Goal: Task Accomplishment & Management: Manage account settings

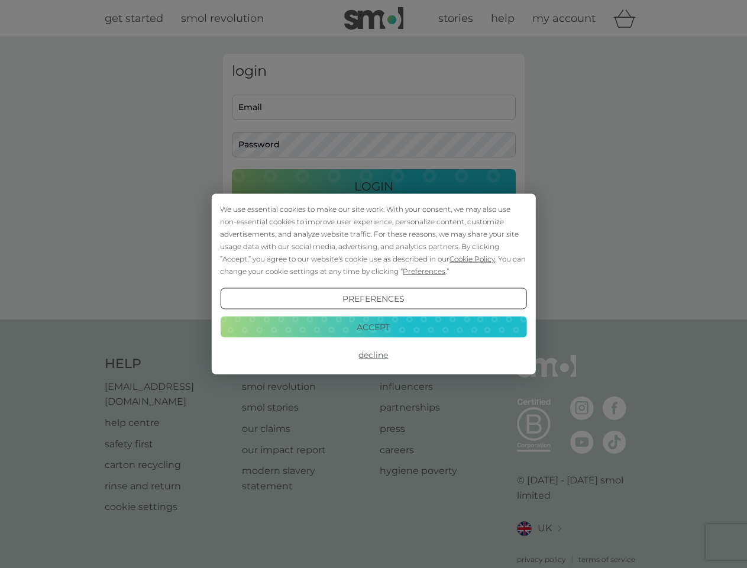
click at [468, 254] on span "Cookie Policy" at bounding box center [472, 258] width 46 height 9
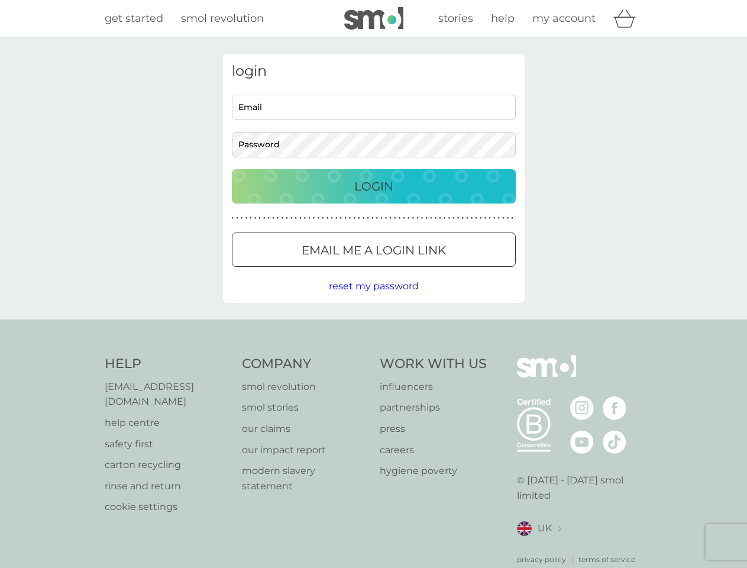
click at [387, 265] on button "Email me a login link" at bounding box center [374, 249] width 284 height 34
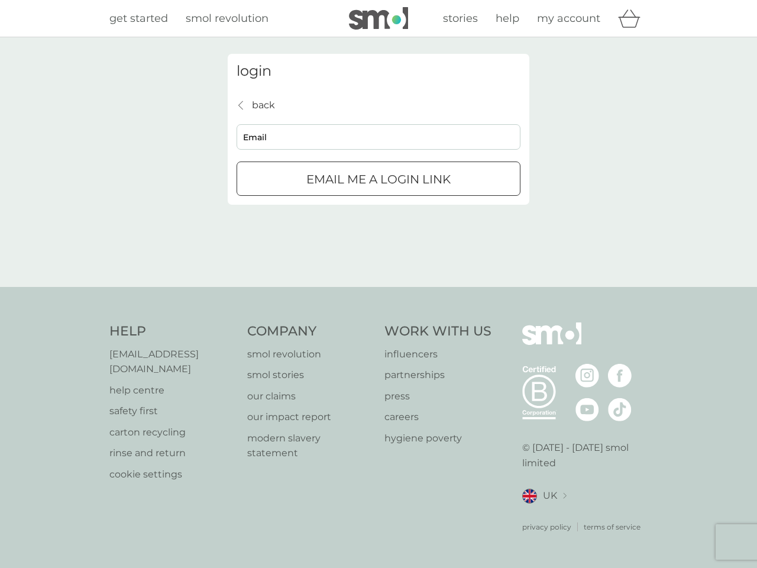
click at [373, 287] on div "login back back Email Email me a login link" at bounding box center [378, 162] width 757 height 250
click at [373, 349] on div "Help [EMAIL_ADDRESS][DOMAIN_NAME] help centre safety first carton recycling rin…" at bounding box center [378, 427] width 538 height 210
click at [373, 321] on div "Help [EMAIL_ADDRESS][DOMAIN_NAME] help centre safety first carton recycling rin…" at bounding box center [378, 427] width 757 height 281
